Goal: Information Seeking & Learning: Learn about a topic

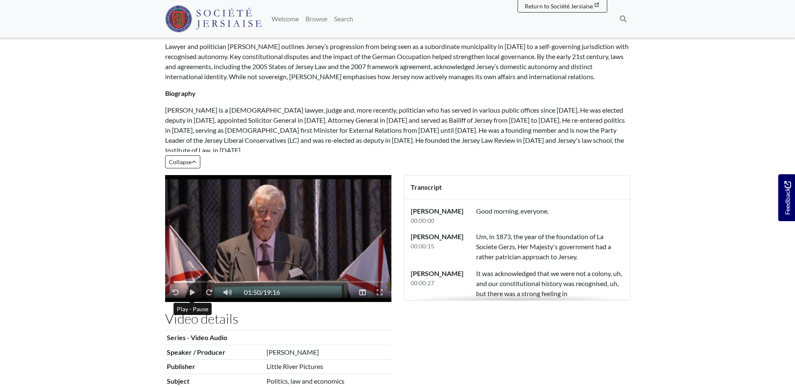
scroll to position [318, 0]
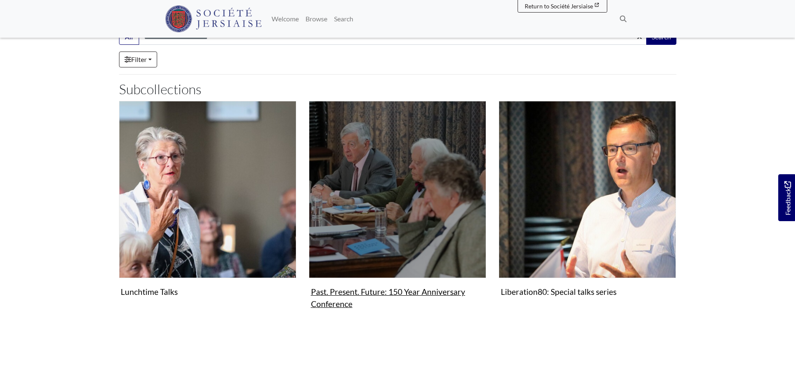
scroll to position [84, 0]
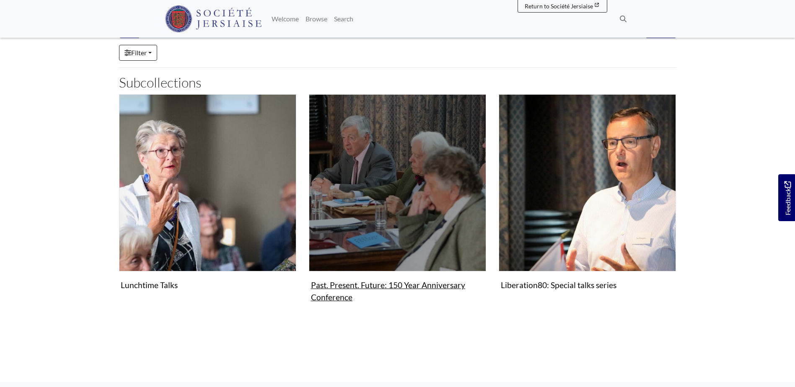
click at [403, 186] on img "Subcollection" at bounding box center [397, 182] width 177 height 177
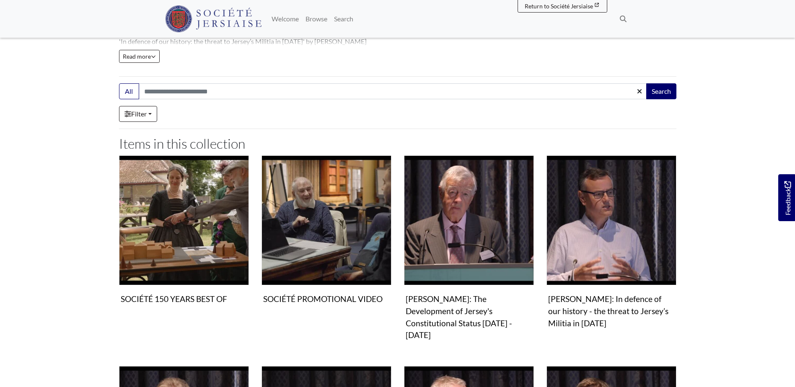
scroll to position [168, 0]
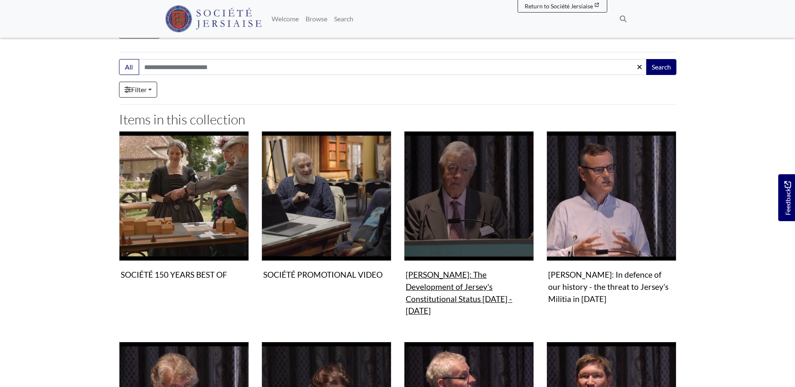
click at [467, 231] on img "Items in this Collection" at bounding box center [469, 196] width 130 height 130
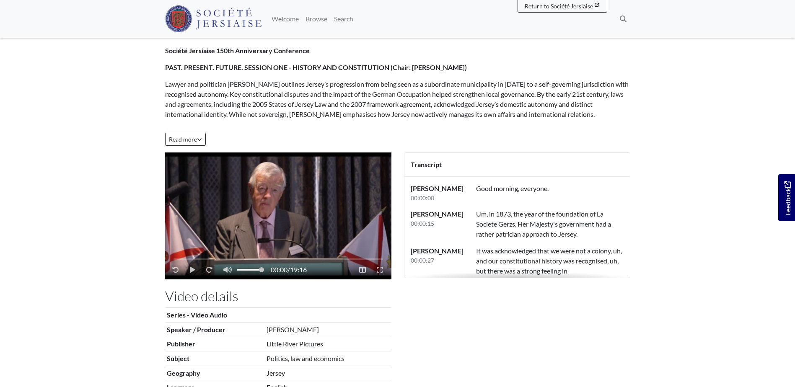
scroll to position [126, 0]
